Goal: Task Accomplishment & Management: Use online tool/utility

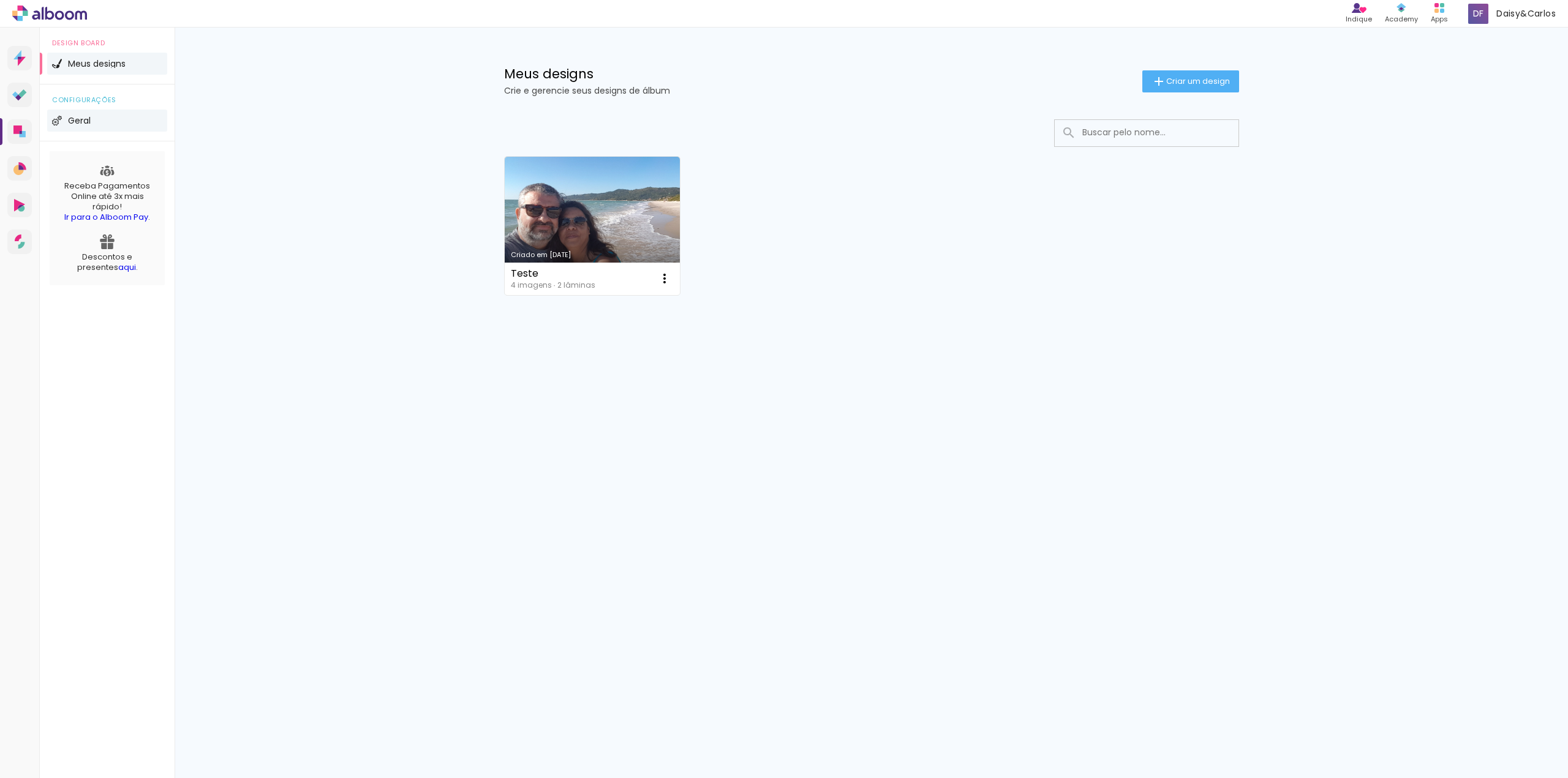
click at [99, 110] on li "Geral" at bounding box center [106, 120] width 120 height 22
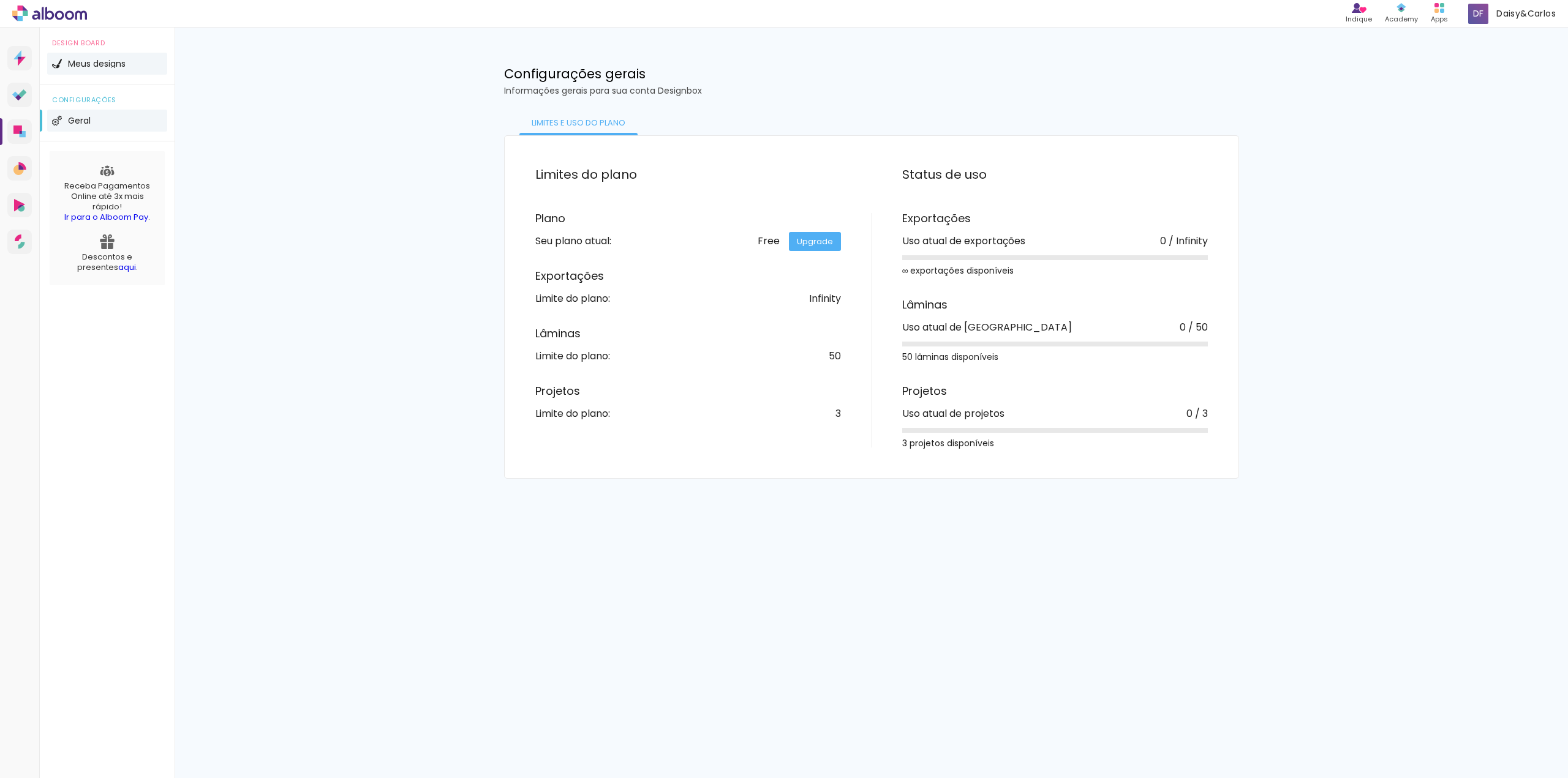
click at [100, 69] on li "Meus designs" at bounding box center [106, 64] width 120 height 22
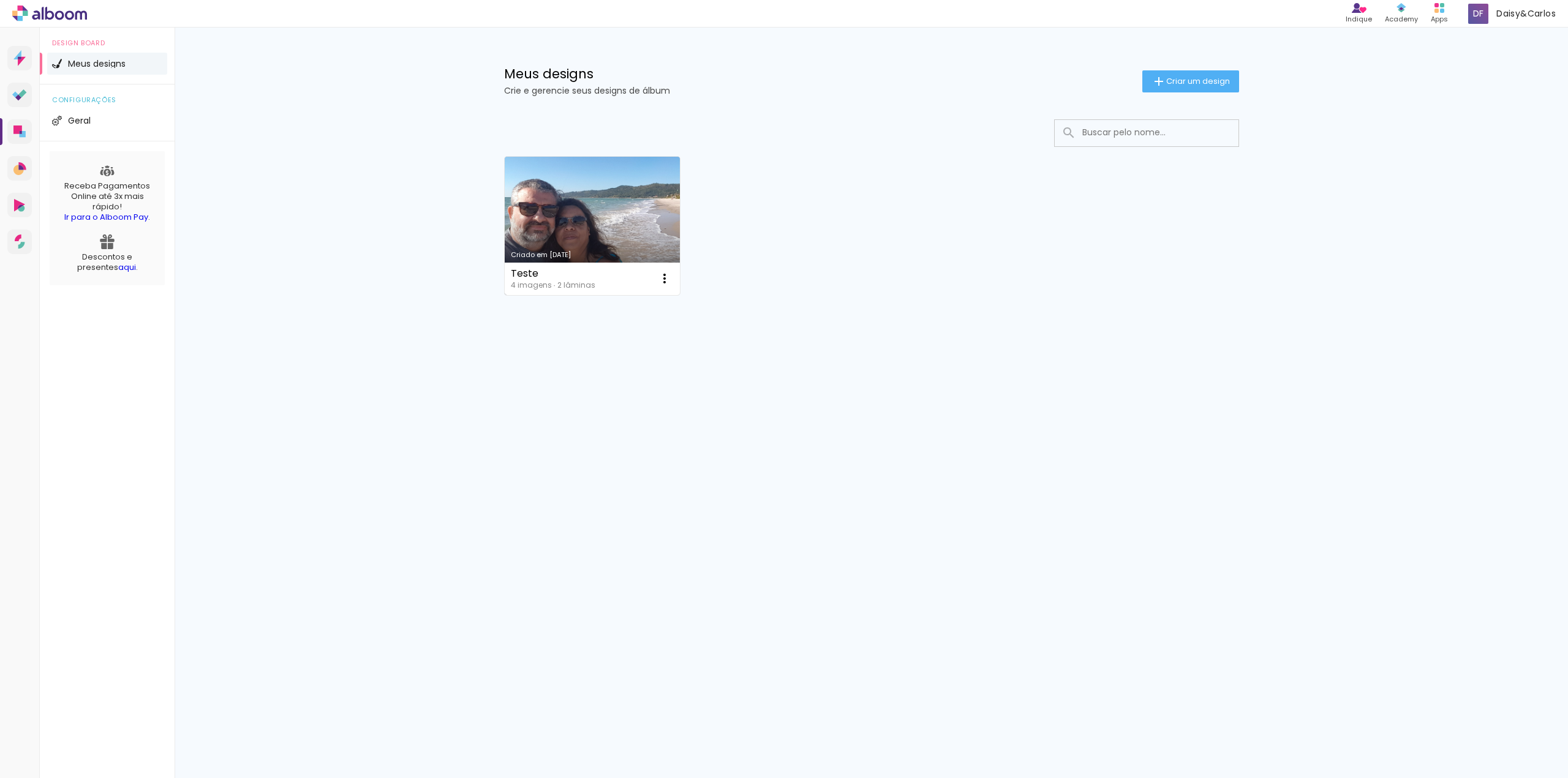
click at [618, 232] on link "Criado em [DATE]" at bounding box center [592, 226] width 176 height 138
